Goal: Information Seeking & Learning: Learn about a topic

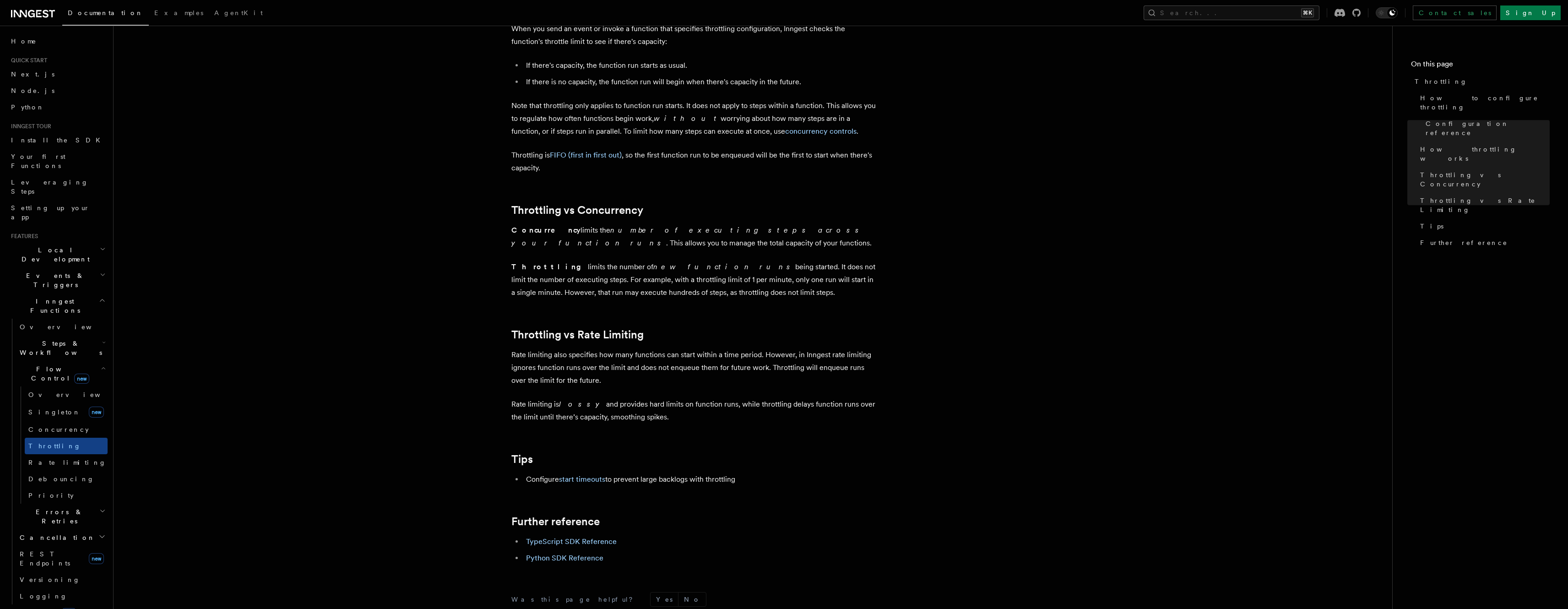
scroll to position [703, 0]
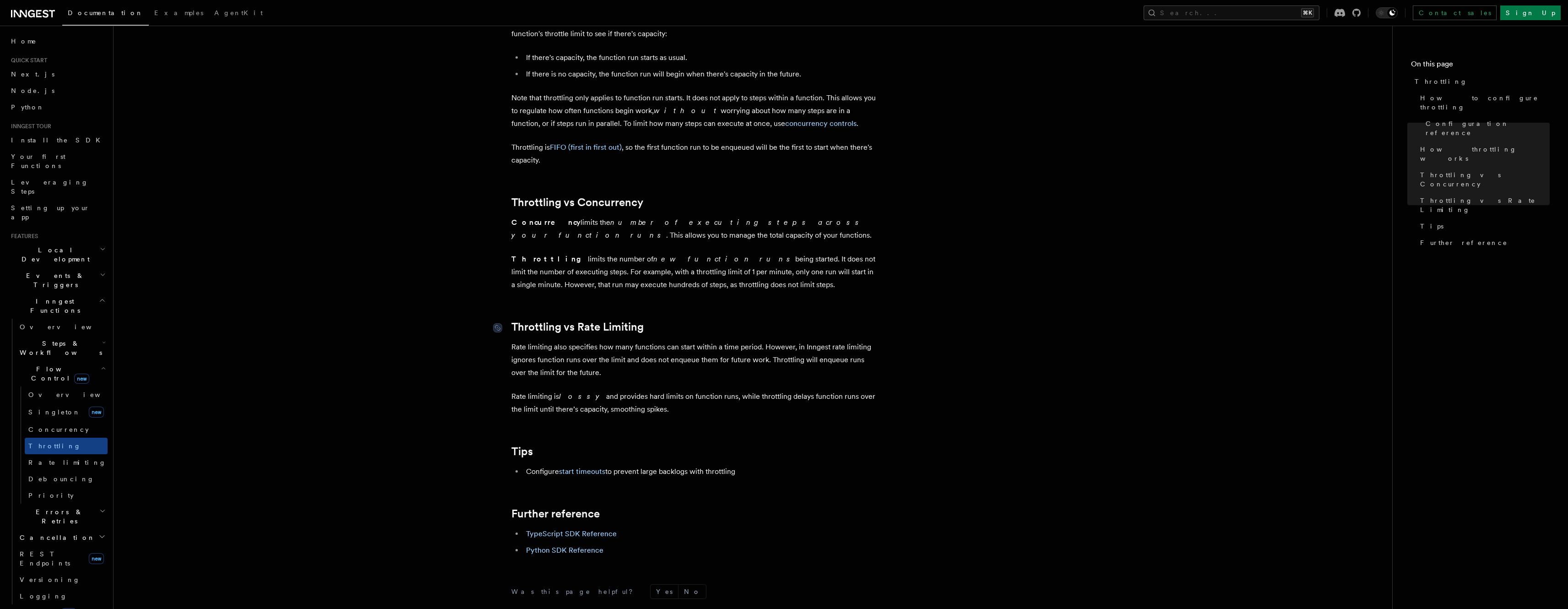
click at [590, 334] on link "Throttling vs Rate Limiting" at bounding box center [577, 326] width 132 height 13
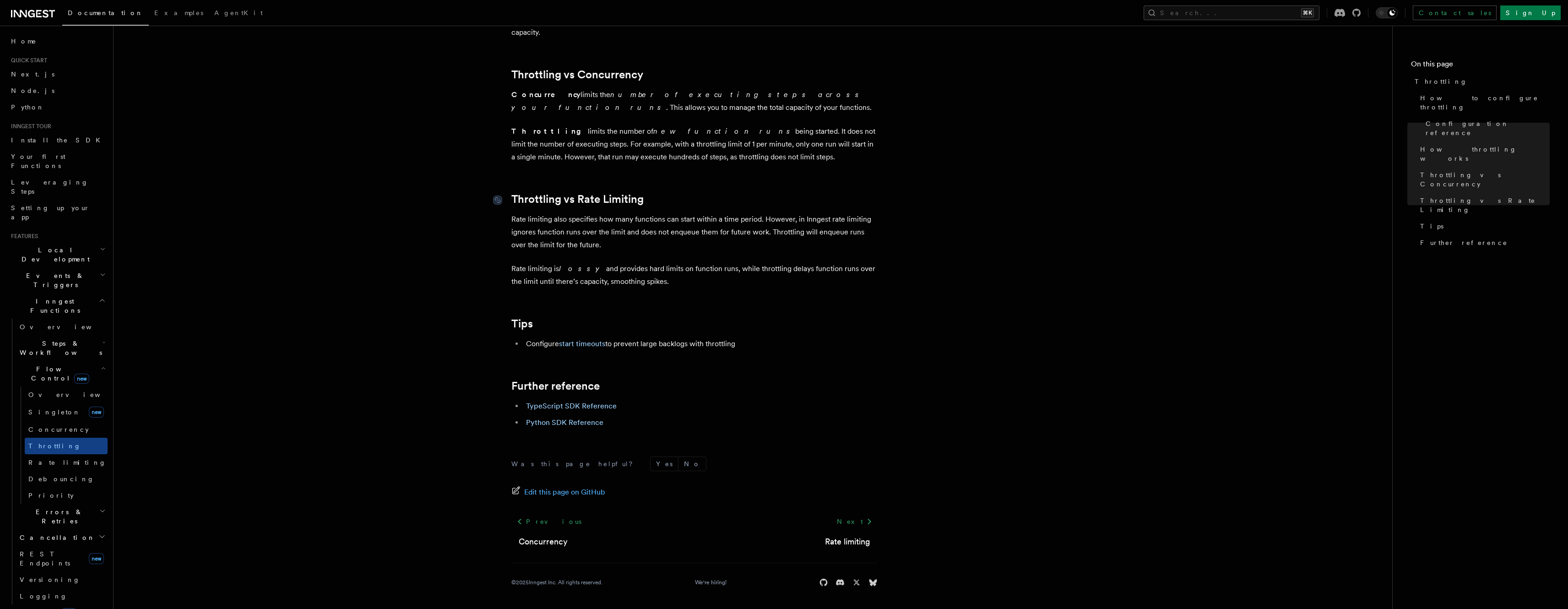
scroll to position [833, 0]
click at [576, 193] on link "Throttling vs Rate Limiting" at bounding box center [577, 199] width 132 height 13
click at [572, 267] on em "lossy" at bounding box center [582, 269] width 47 height 9
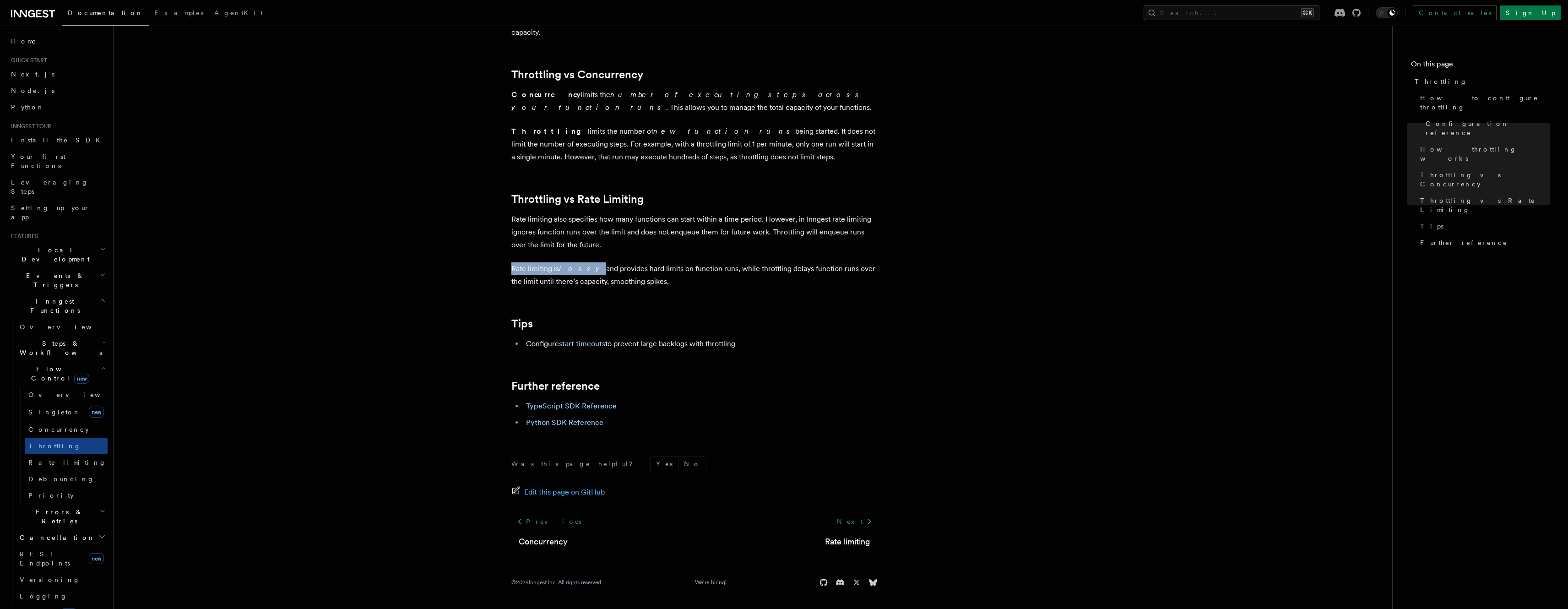
click at [571, 268] on em "lossy" at bounding box center [582, 269] width 47 height 9
click at [645, 227] on p "Rate limiting also specifies how many functions can start within a time period.…" at bounding box center [695, 232] width 366 height 38
click at [624, 225] on p "Rate limiting also specifies how many functions can start within a time period.…" at bounding box center [695, 232] width 366 height 38
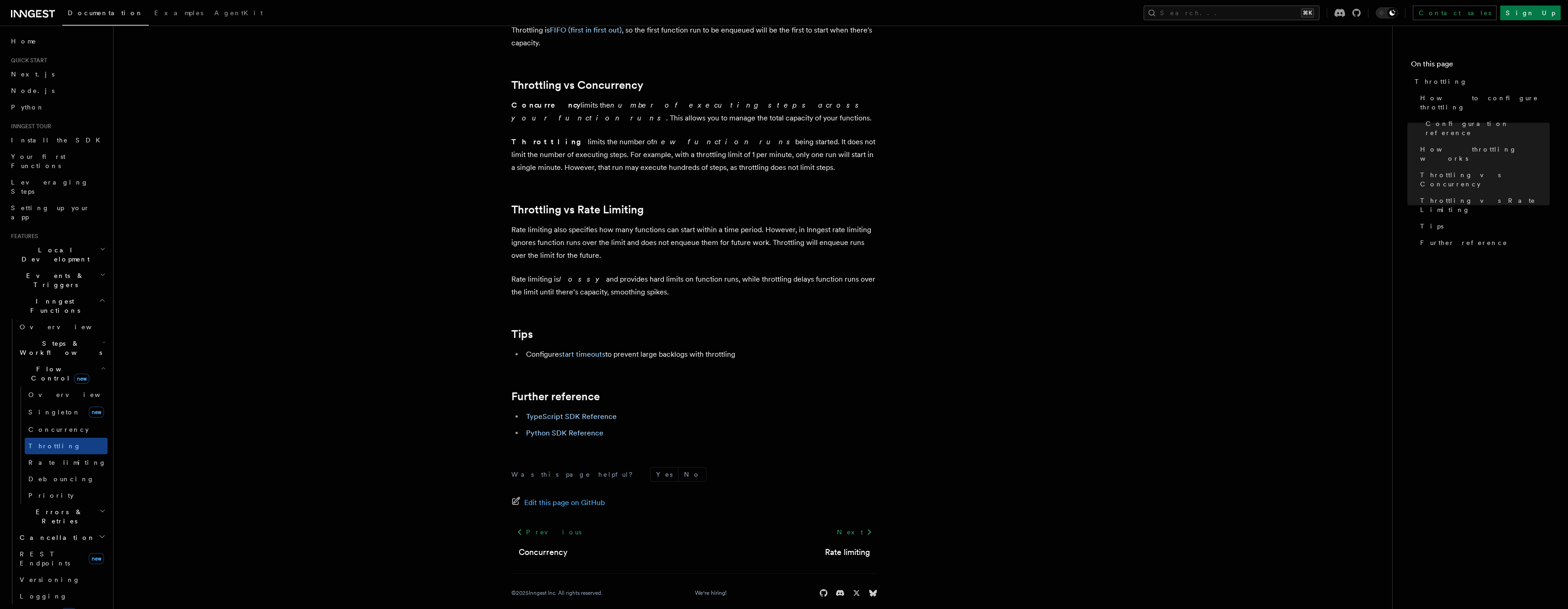
scroll to position [818, 0]
